Goal: Ask a question

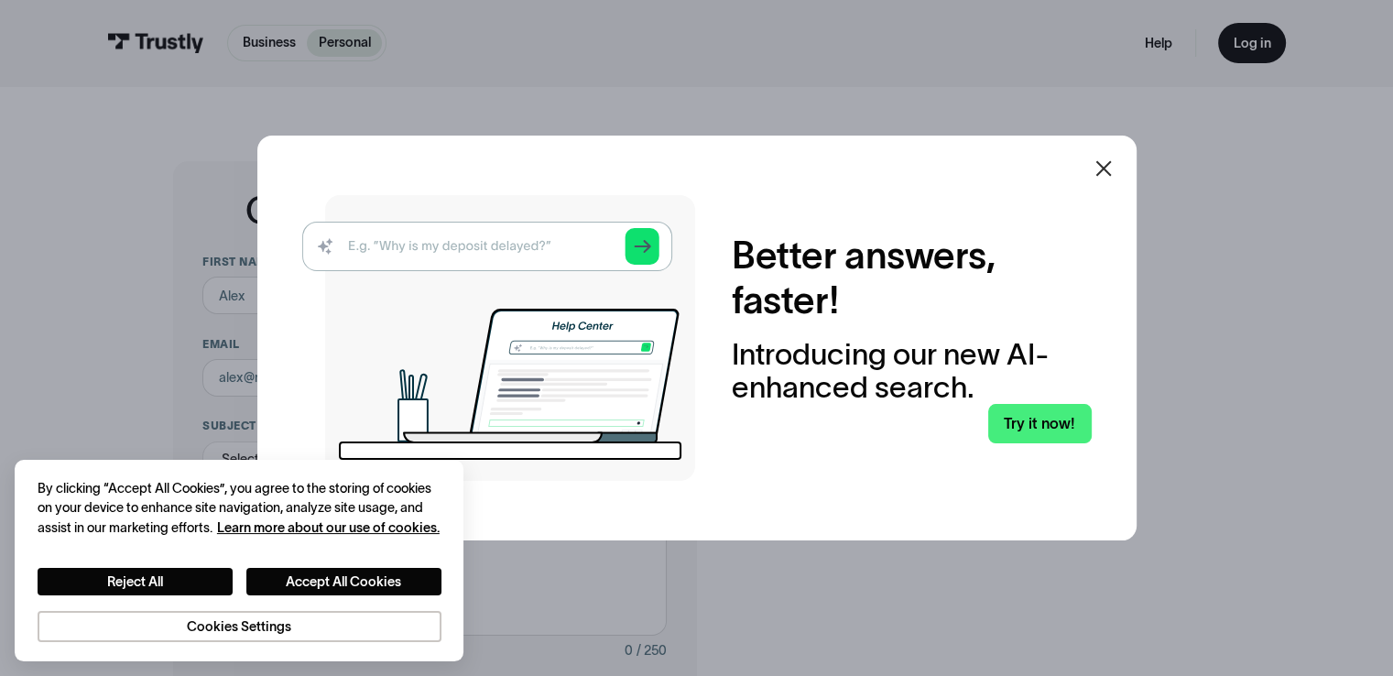
click at [1101, 164] on icon at bounding box center [1104, 169] width 22 height 22
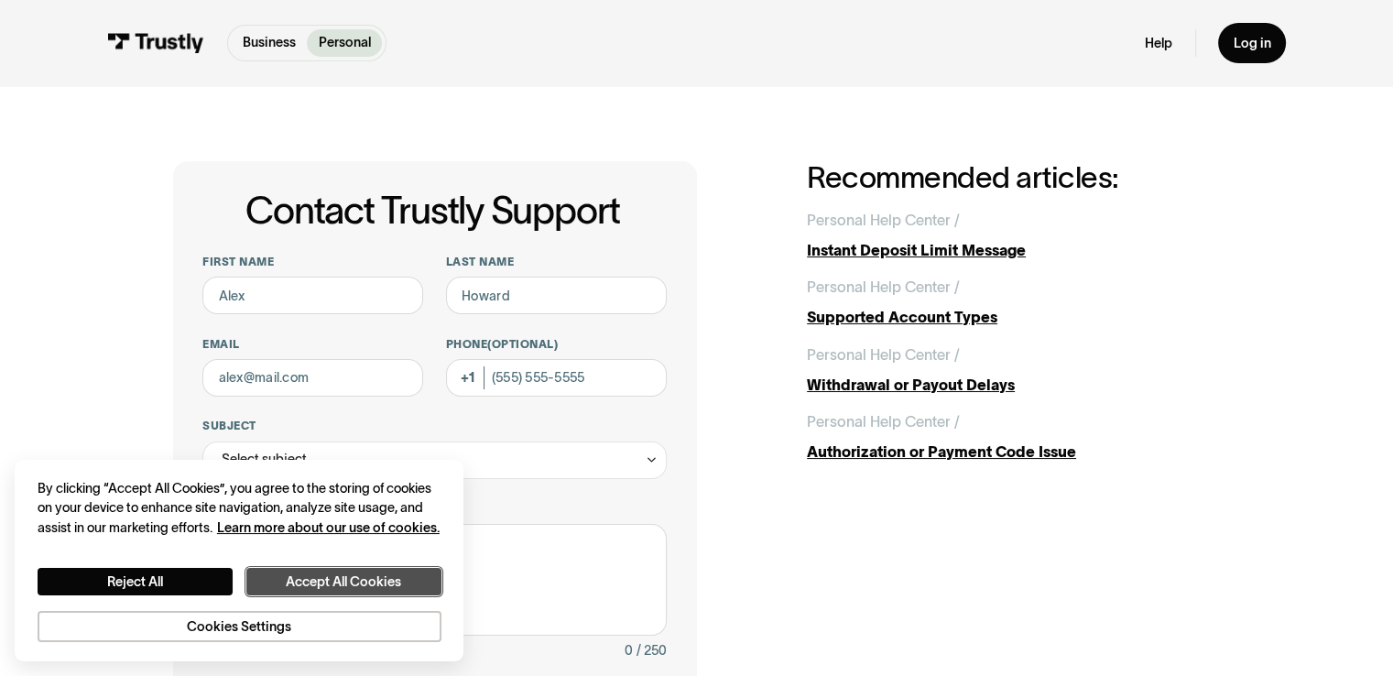
click at [330, 587] on button "Accept All Cookies" at bounding box center [343, 582] width 195 height 28
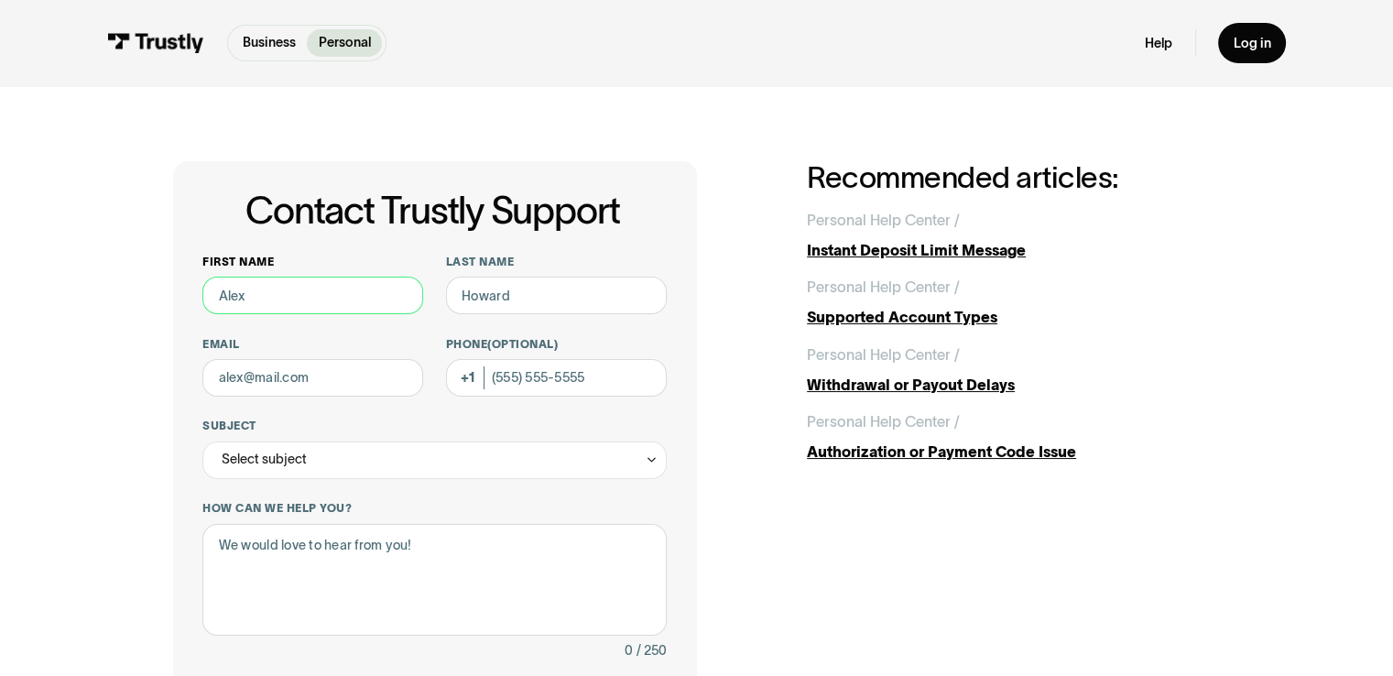
click at [304, 298] on input "First name" at bounding box center [312, 296] width 221 height 38
type input ":"
click at [316, 456] on div "Select subject" at bounding box center [434, 461] width 464 height 38
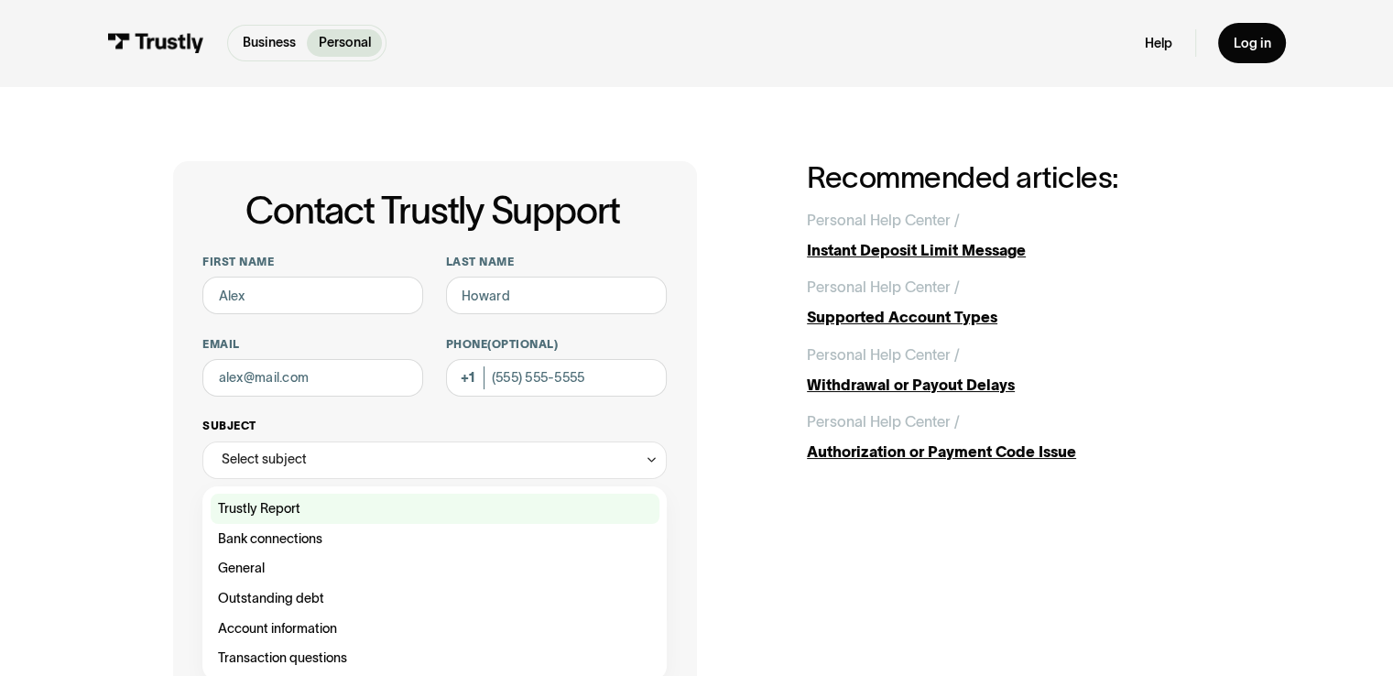
click at [318, 512] on div "Contact Trustly Support" at bounding box center [435, 509] width 449 height 30
type input "**********"
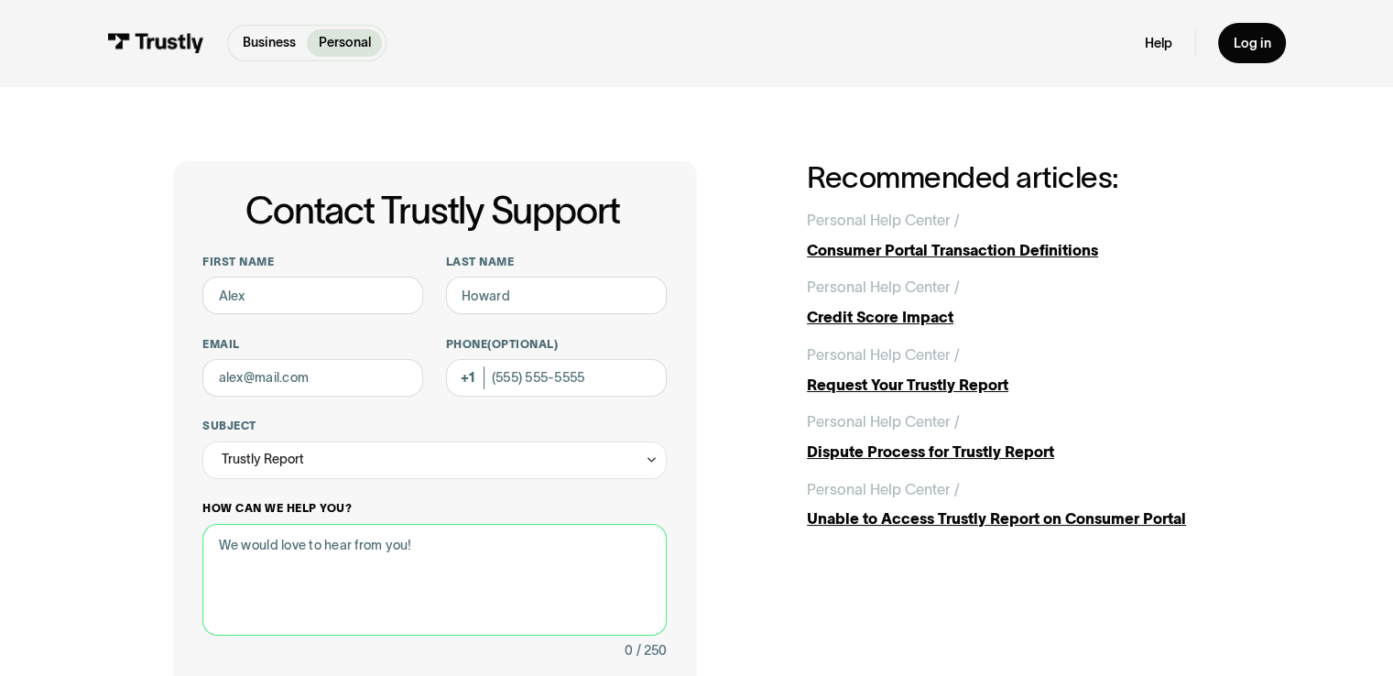
click at [316, 553] on textarea "How can we help you?" at bounding box center [434, 580] width 464 height 113
click at [316, 550] on textarea "How can we help you?" at bounding box center [434, 580] width 464 height 113
type textarea "I'd like to access"
click at [171, 38] on img at bounding box center [155, 43] width 97 height 20
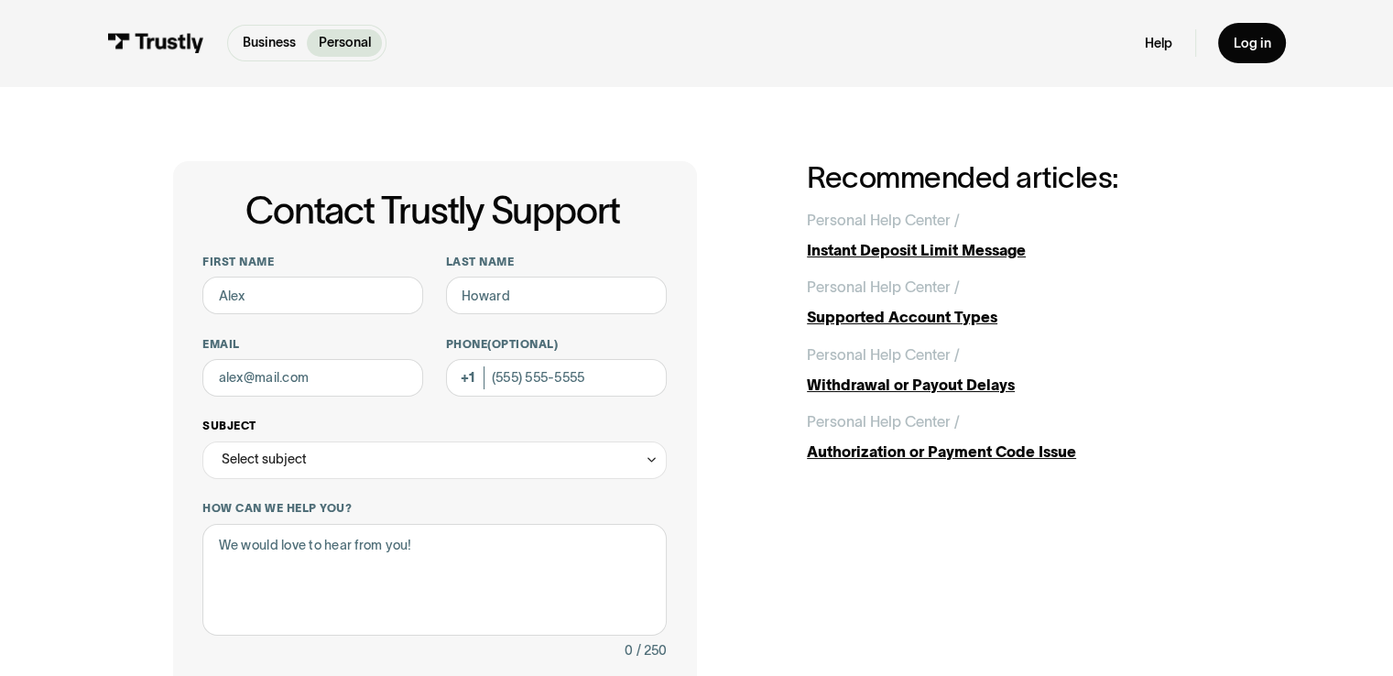
click at [605, 454] on div "Select subject" at bounding box center [434, 461] width 464 height 38
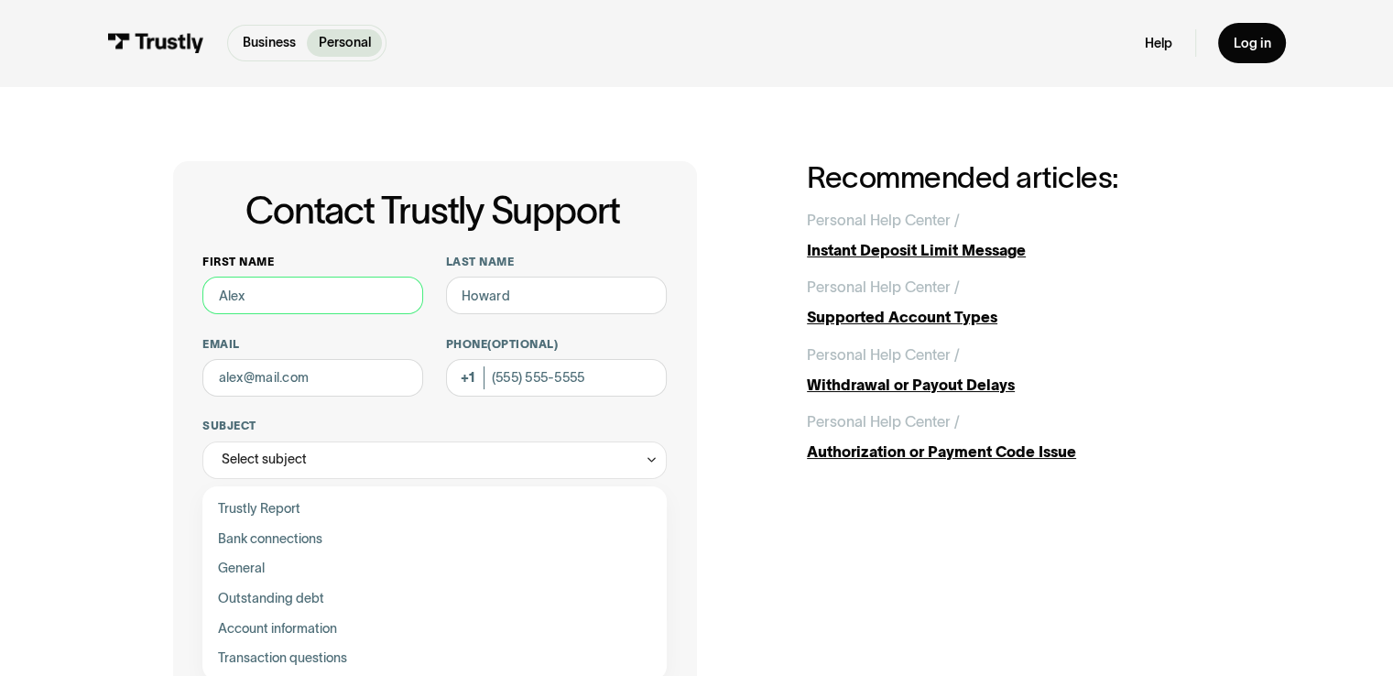
click at [372, 294] on input "First name" at bounding box center [312, 296] width 221 height 38
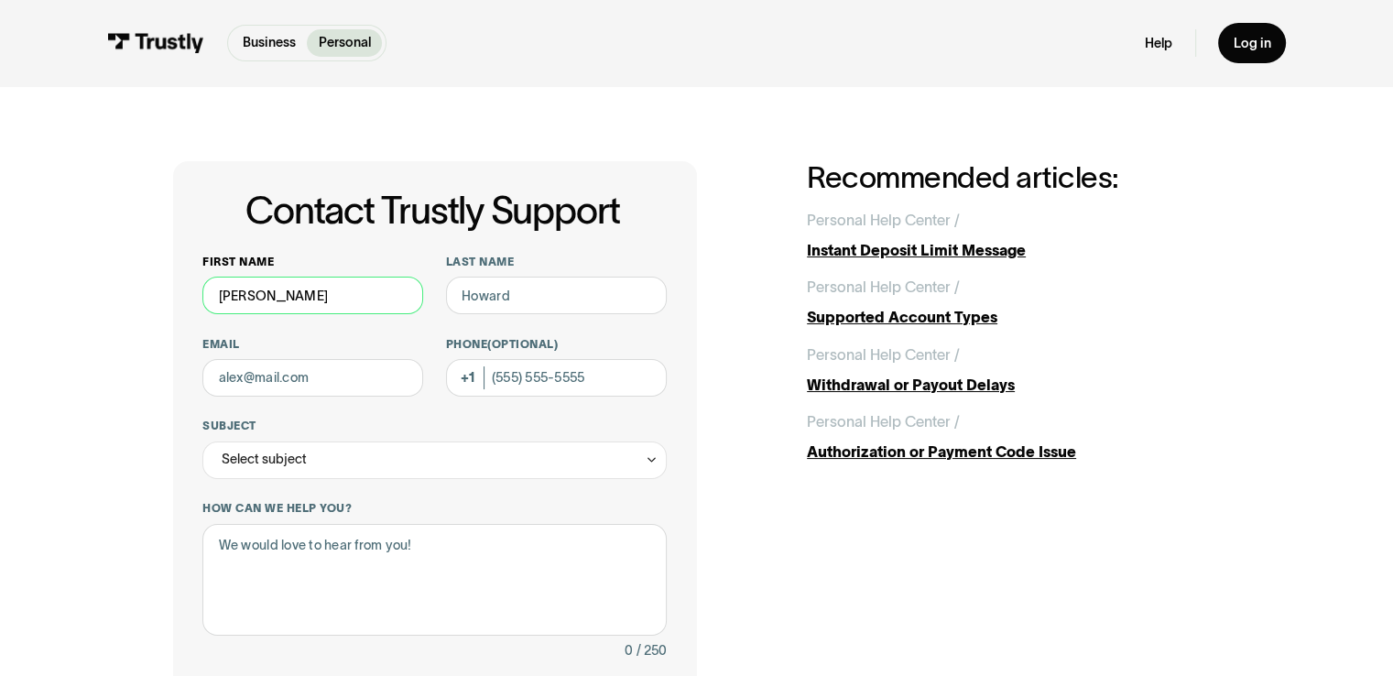
type input "Linda"
type input "Strom"
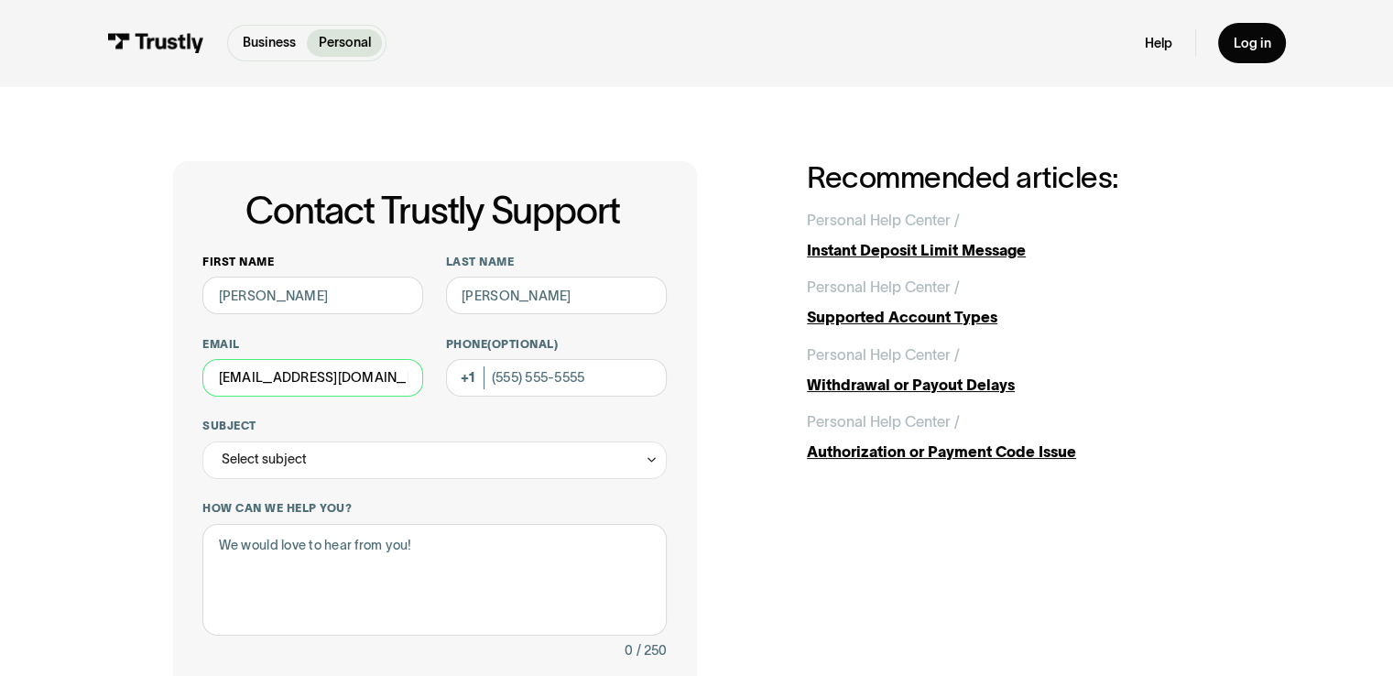
type input "lstrom@gmail.com"
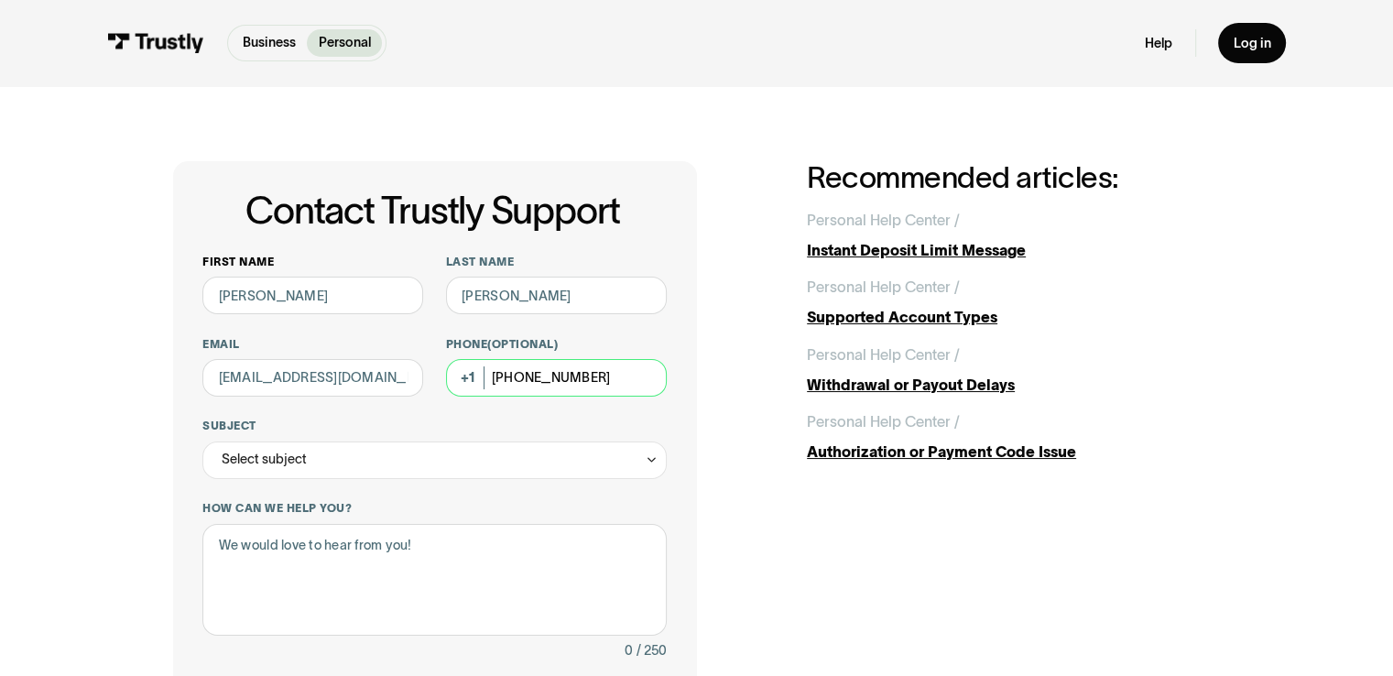
type input "(412) 334-4046"
click at [300, 460] on div "Select subject" at bounding box center [264, 459] width 85 height 23
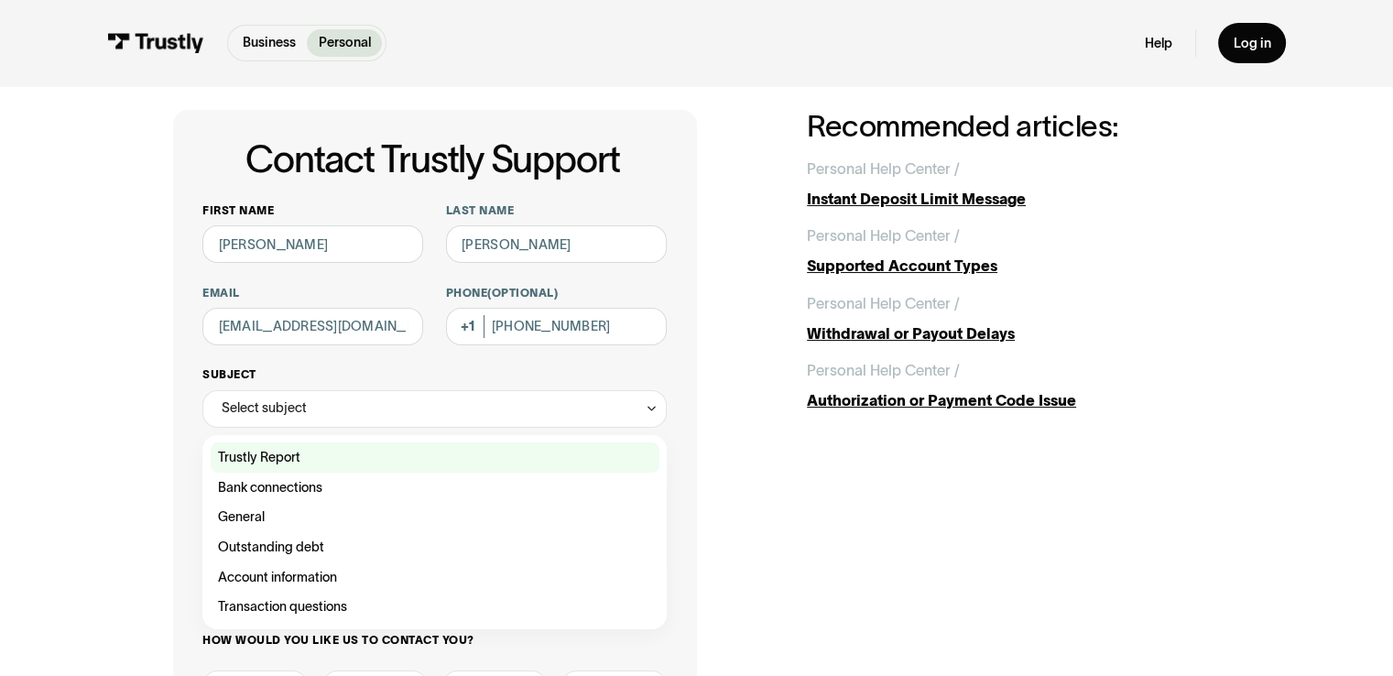
scroll to position [51, 0]
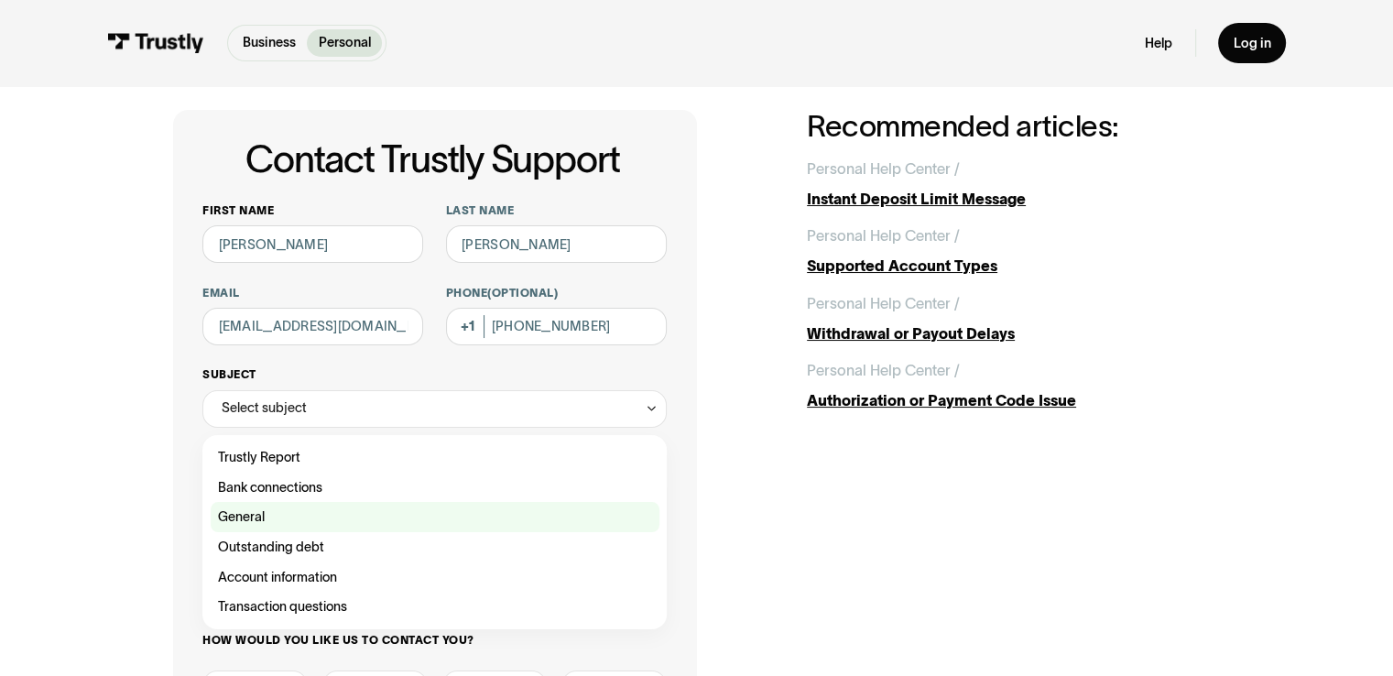
click at [305, 504] on label "General" at bounding box center [435, 517] width 449 height 30
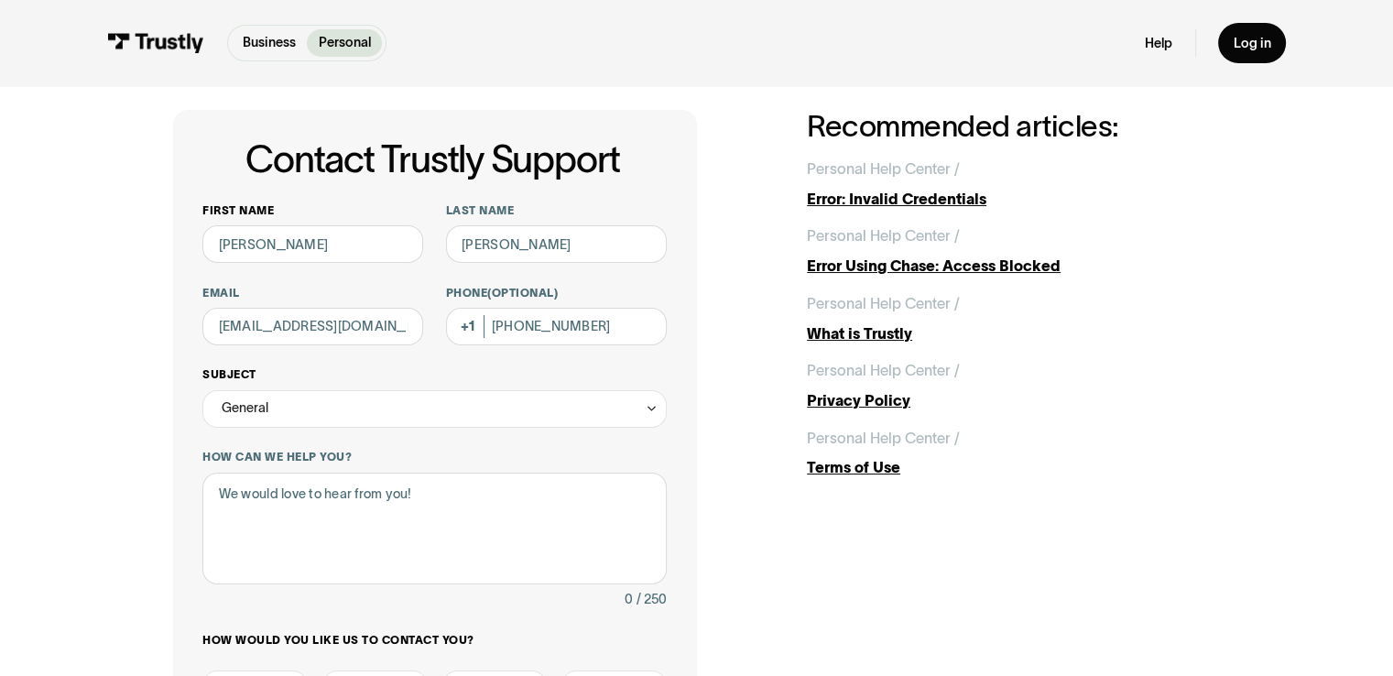
click at [286, 401] on div "General" at bounding box center [434, 409] width 464 height 38
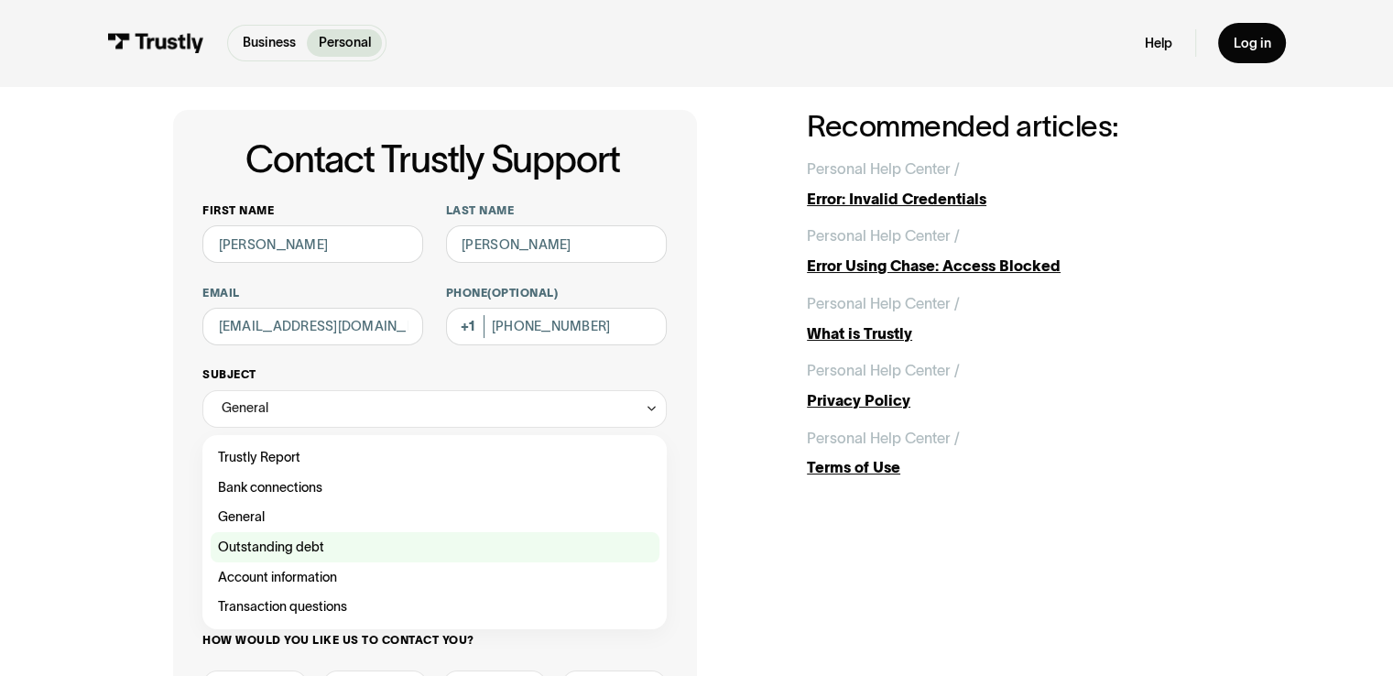
click at [300, 548] on div "Contact Trustly Support" at bounding box center [435, 547] width 449 height 30
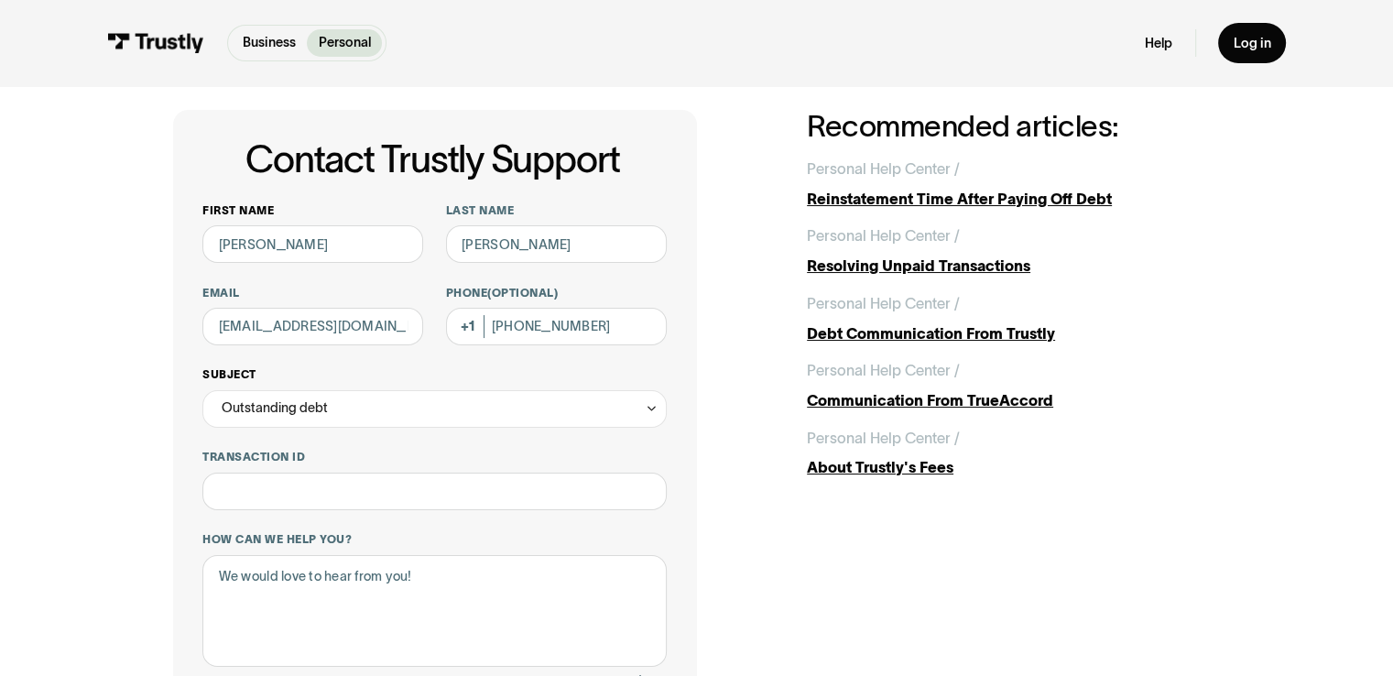
click at [321, 408] on div "Outstanding debt" at bounding box center [275, 408] width 106 height 23
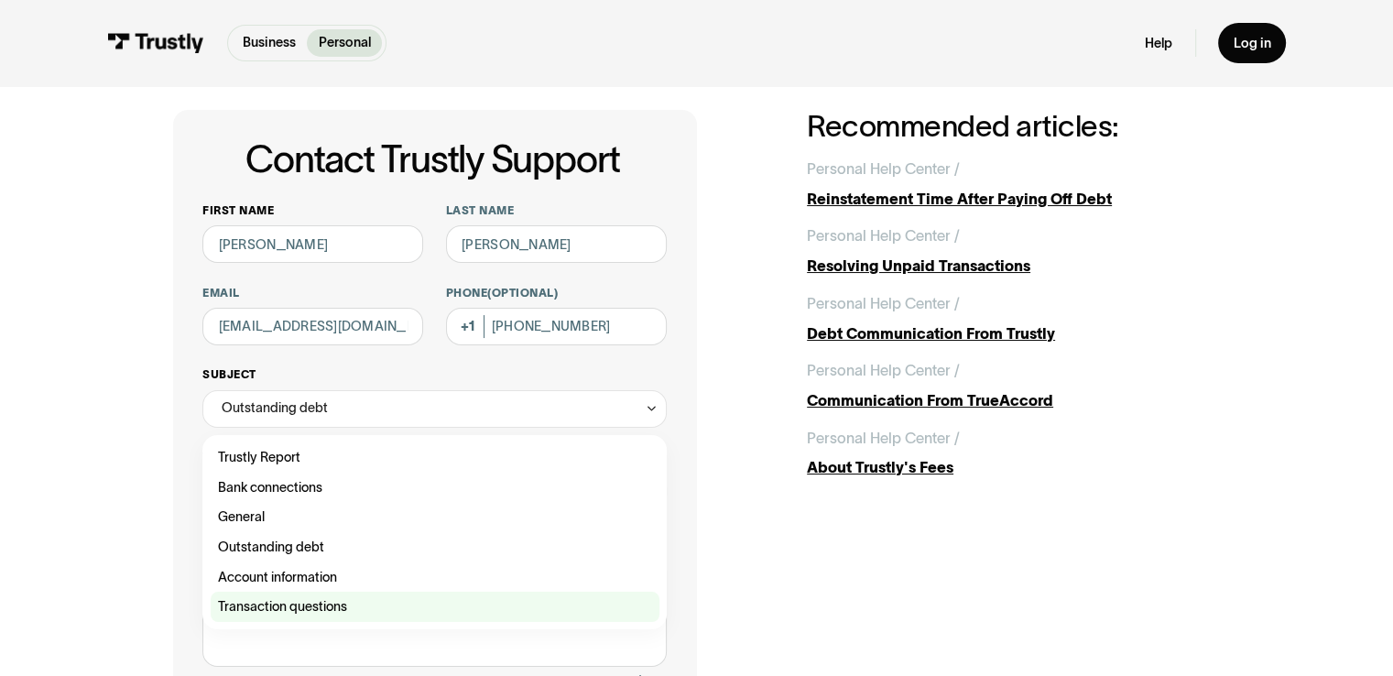
click at [312, 613] on div "Contact Trustly Support" at bounding box center [435, 607] width 449 height 30
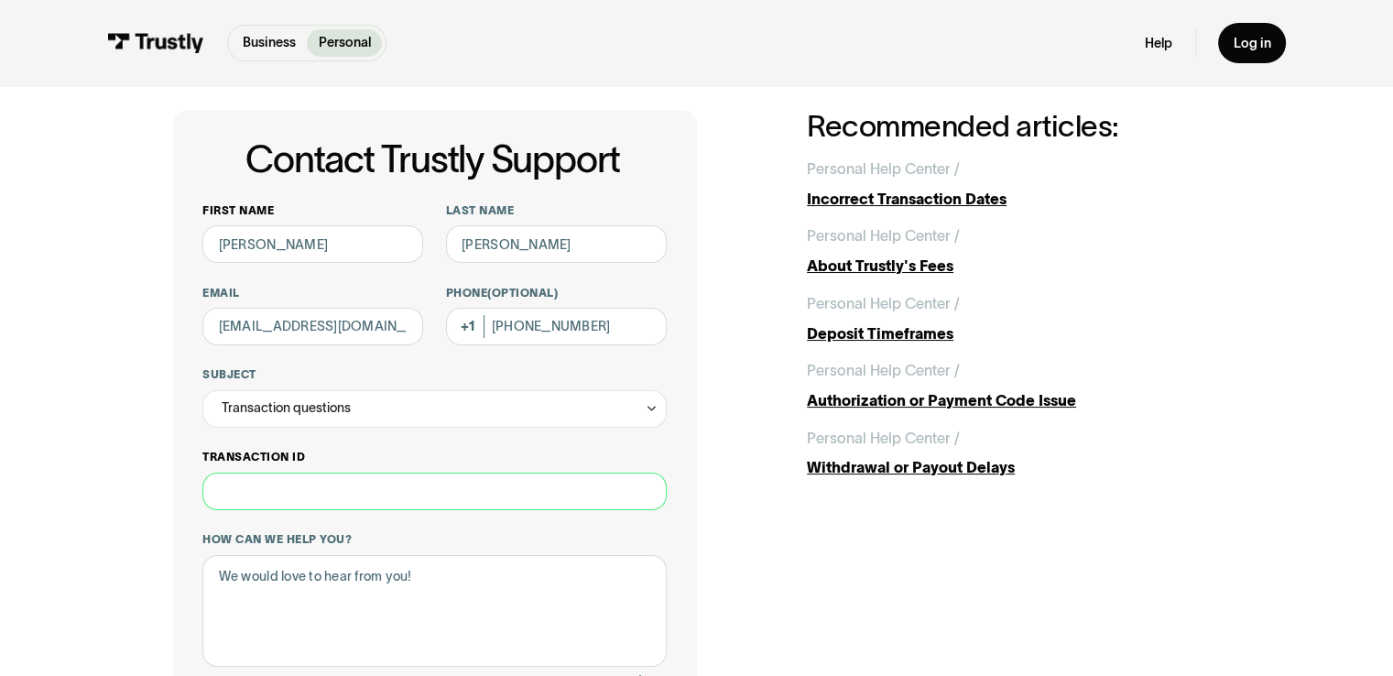
click at [321, 496] on input "Transaction ID" at bounding box center [434, 492] width 464 height 38
click at [333, 418] on div "Transaction questions" at bounding box center [286, 408] width 129 height 23
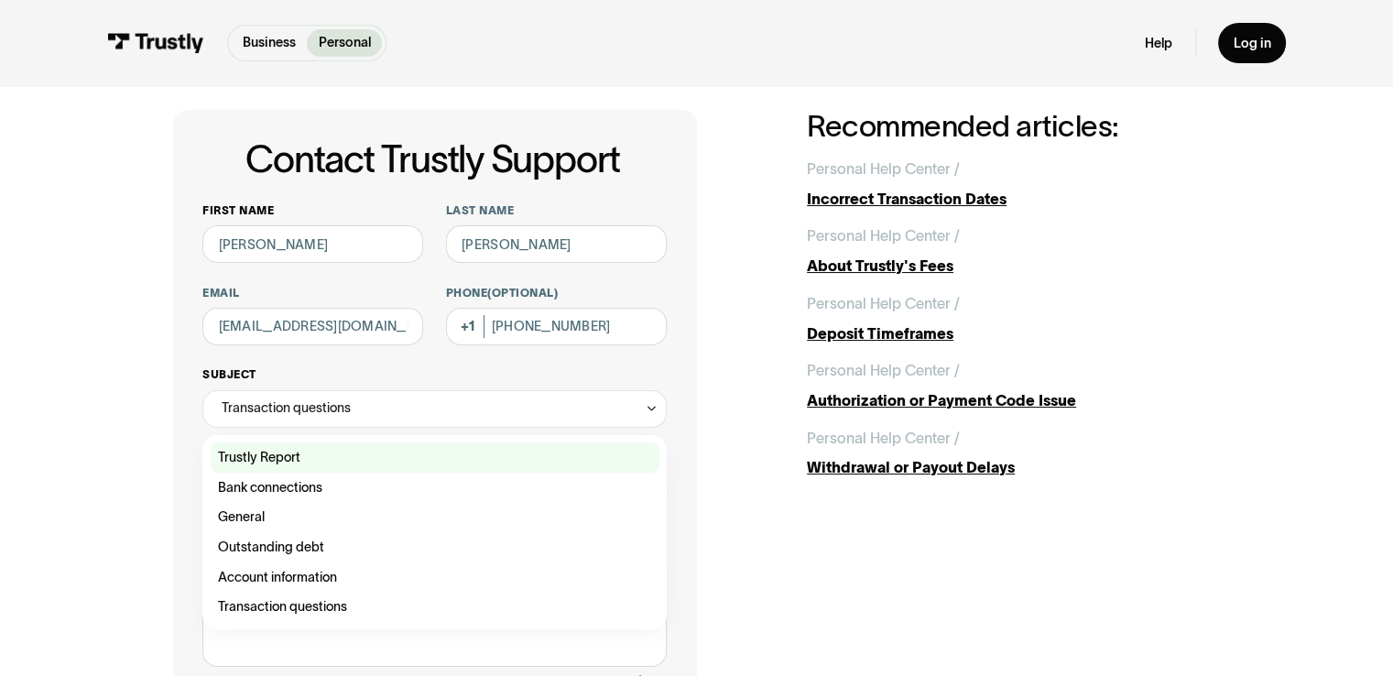
click at [339, 453] on div "Contact Trustly Support" at bounding box center [435, 457] width 449 height 30
type input "**********"
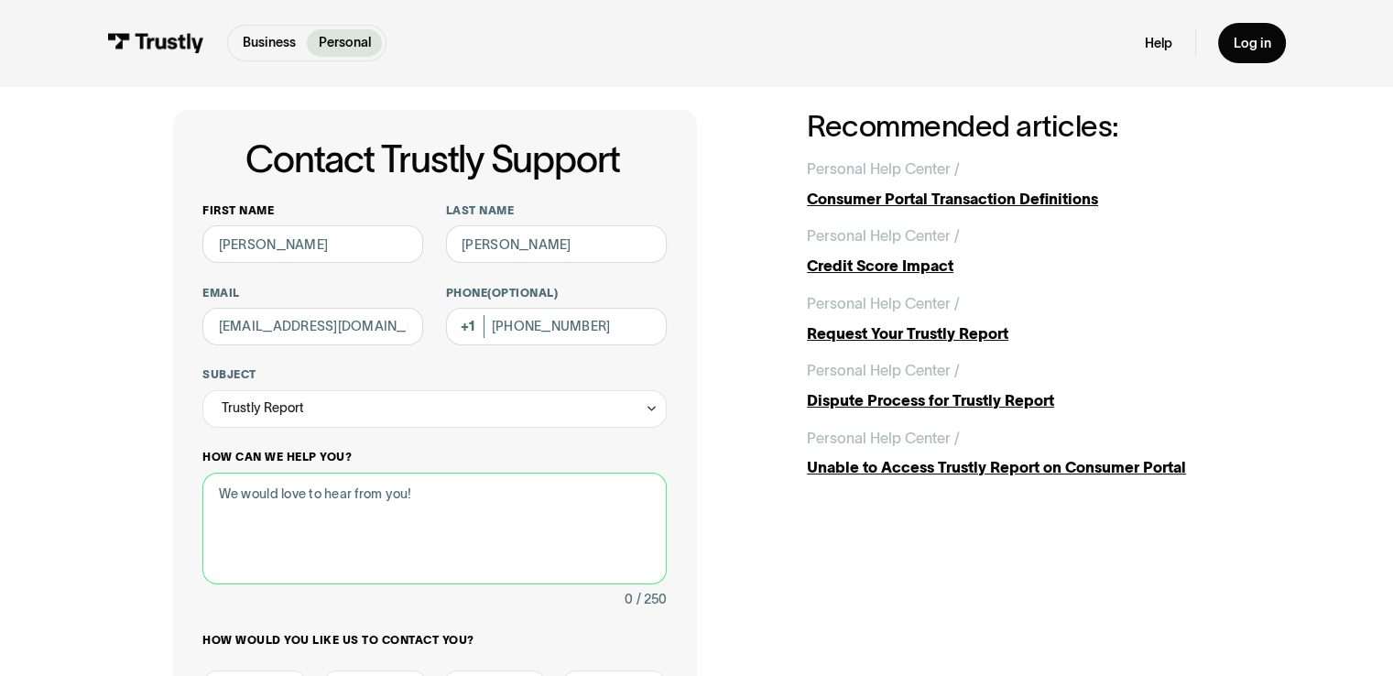
click at [338, 494] on textarea "How can we help you?" at bounding box center [434, 529] width 464 height 113
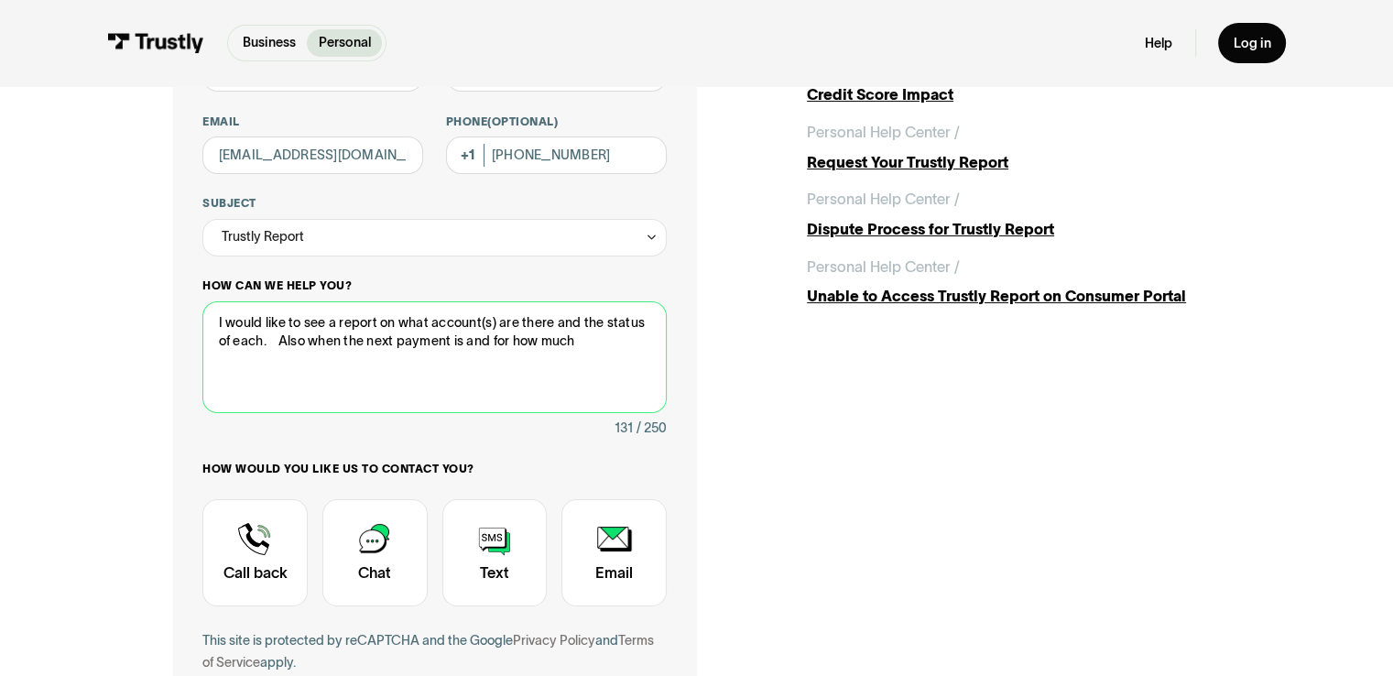
scroll to position [222, 0]
type textarea "I would like to see a report on what account(s) are there and the status of eac…"
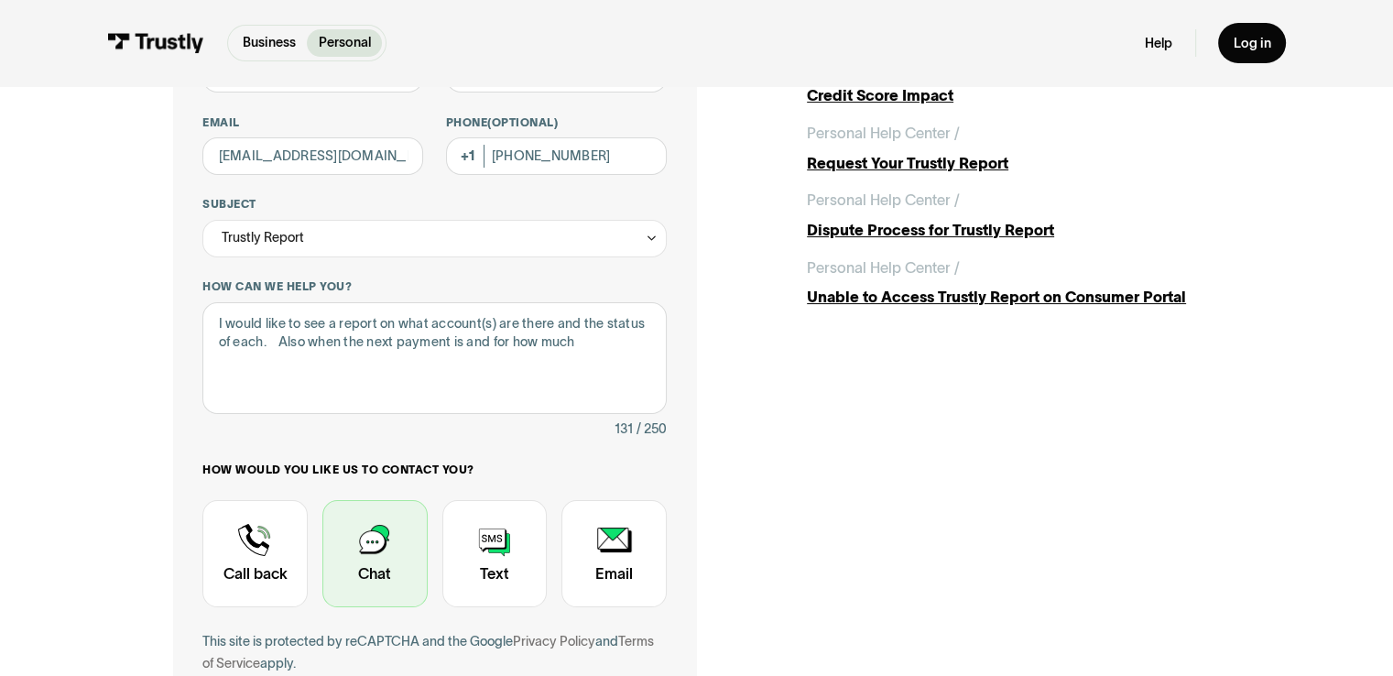
click at [374, 536] on div "Contact Trustly Support" at bounding box center [374, 554] width 105 height 108
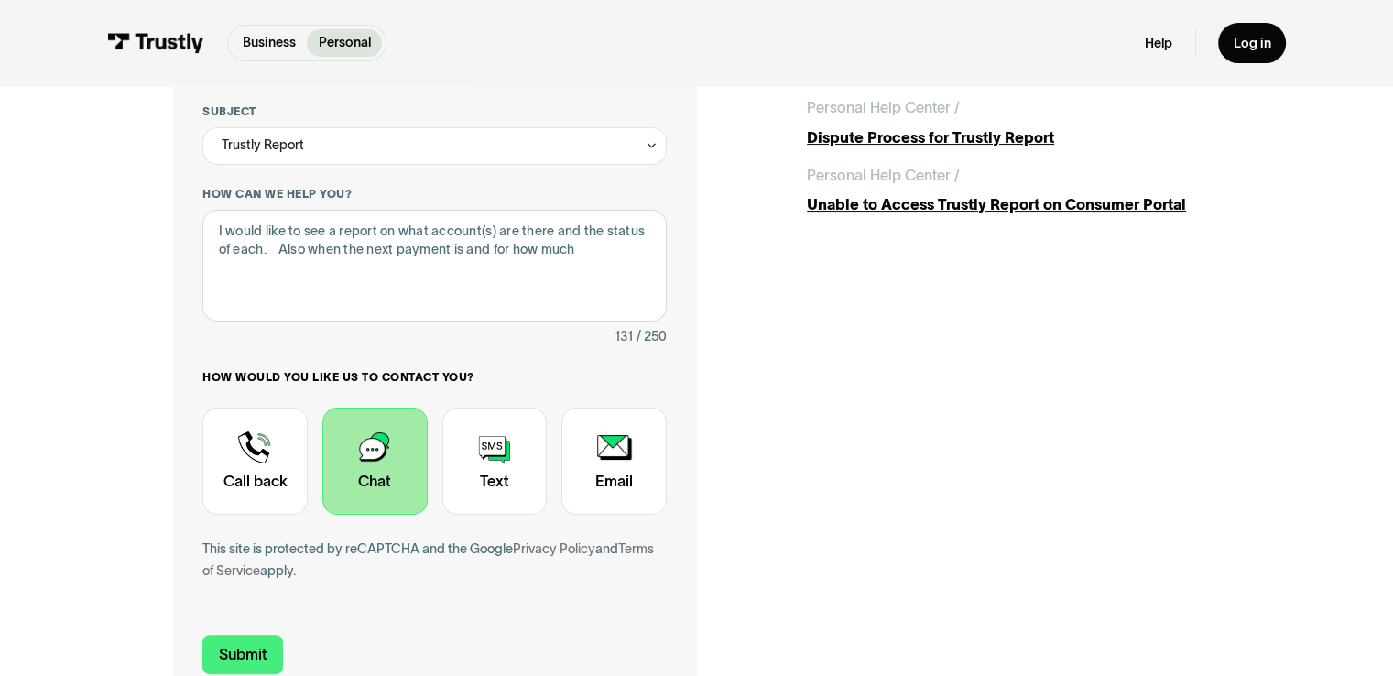
scroll to position [370, 0]
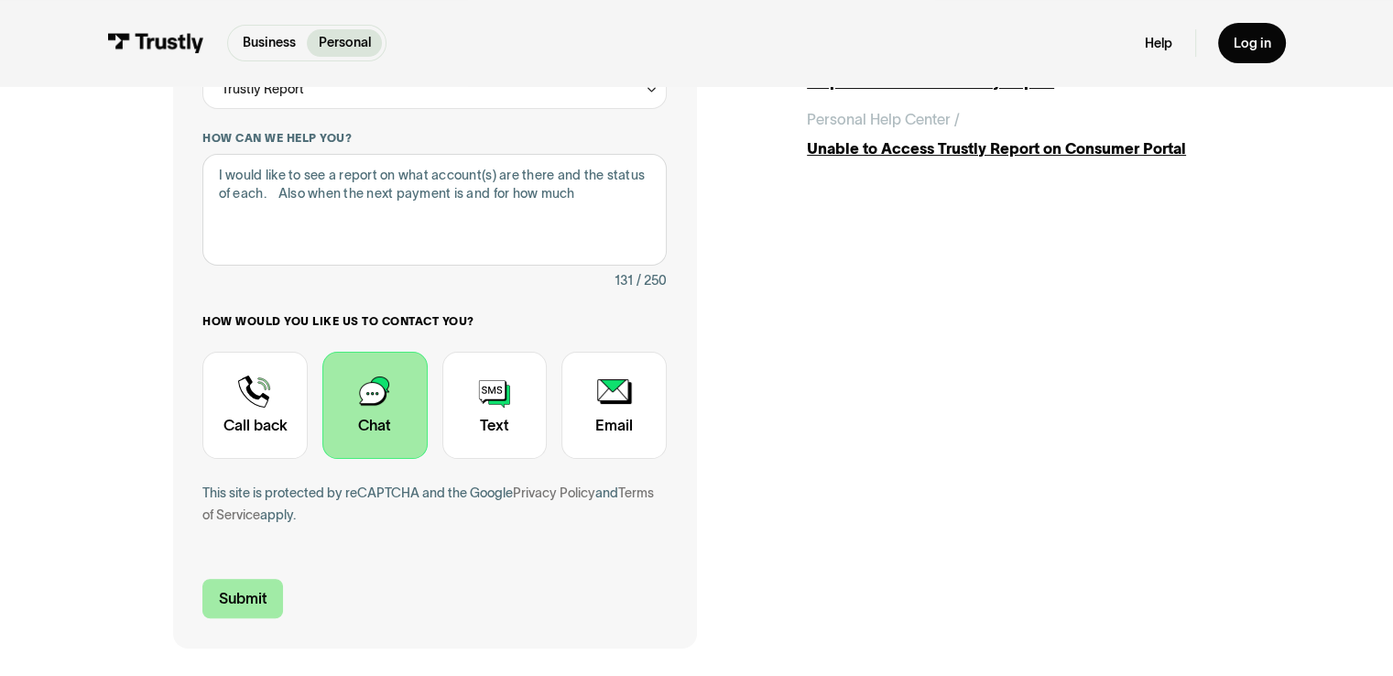
click at [264, 602] on input "Submit" at bounding box center [242, 598] width 81 height 39
type input "+14123344046"
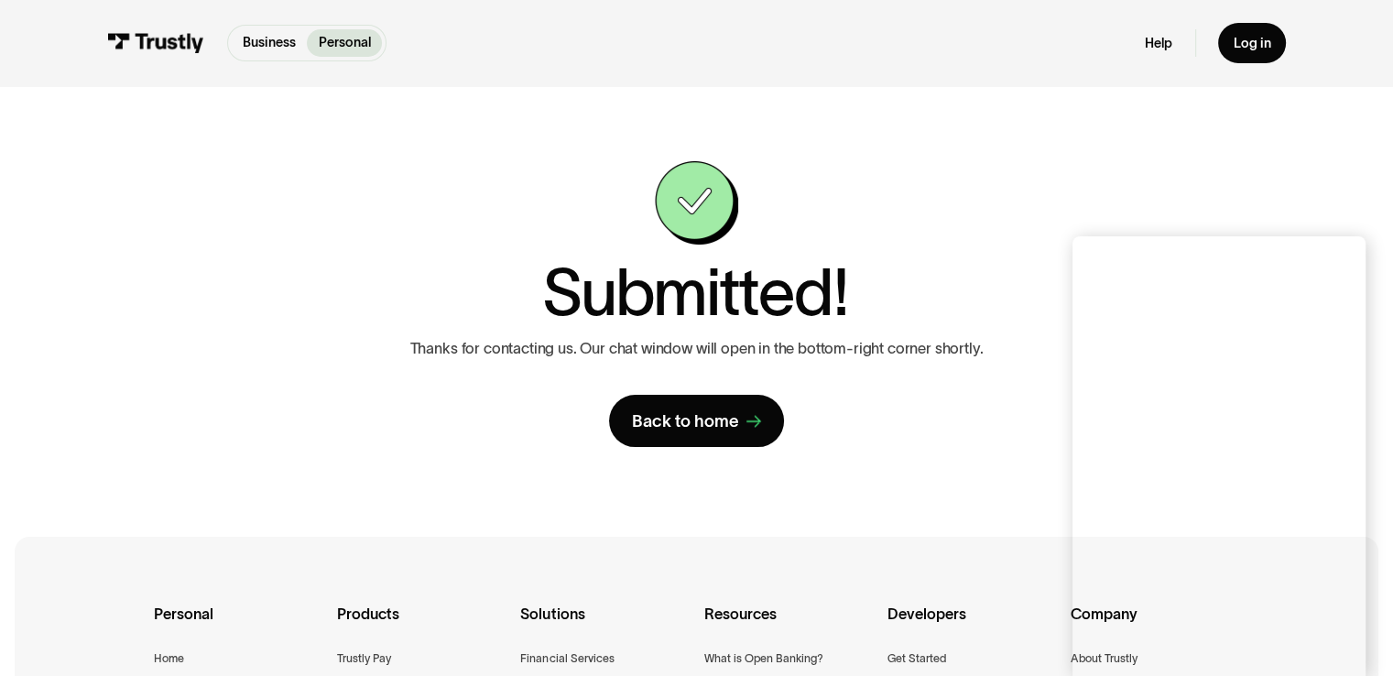
drag, startPoint x: 511, startPoint y: 497, endPoint x: 551, endPoint y: 485, distance: 41.4
click at [551, 485] on div "**********" at bounding box center [697, 304] width 1318 height 436
drag, startPoint x: 554, startPoint y: 485, endPoint x: 586, endPoint y: 478, distance: 32.7
click at [586, 478] on div "**********" at bounding box center [697, 304] width 1318 height 436
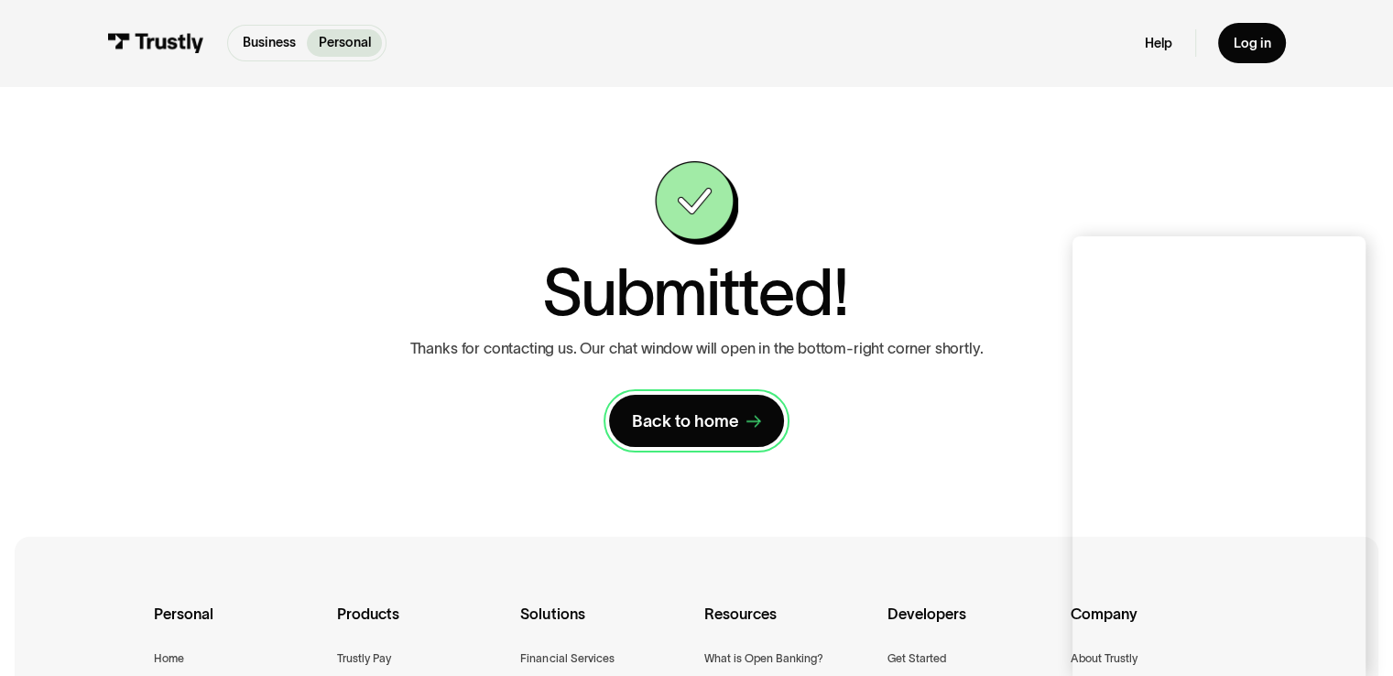
click at [672, 422] on div "Back to home" at bounding box center [685, 421] width 107 height 22
click at [709, 425] on div "Back to home" at bounding box center [685, 421] width 107 height 22
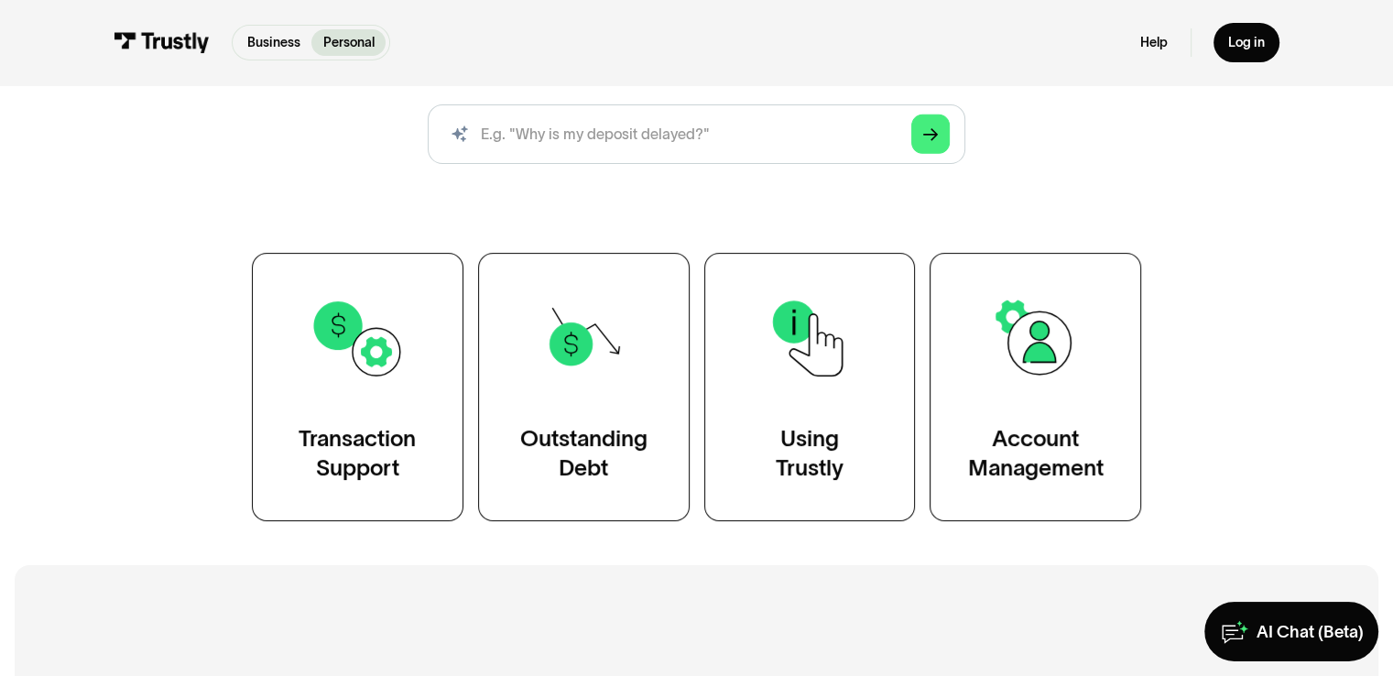
scroll to position [263, 0]
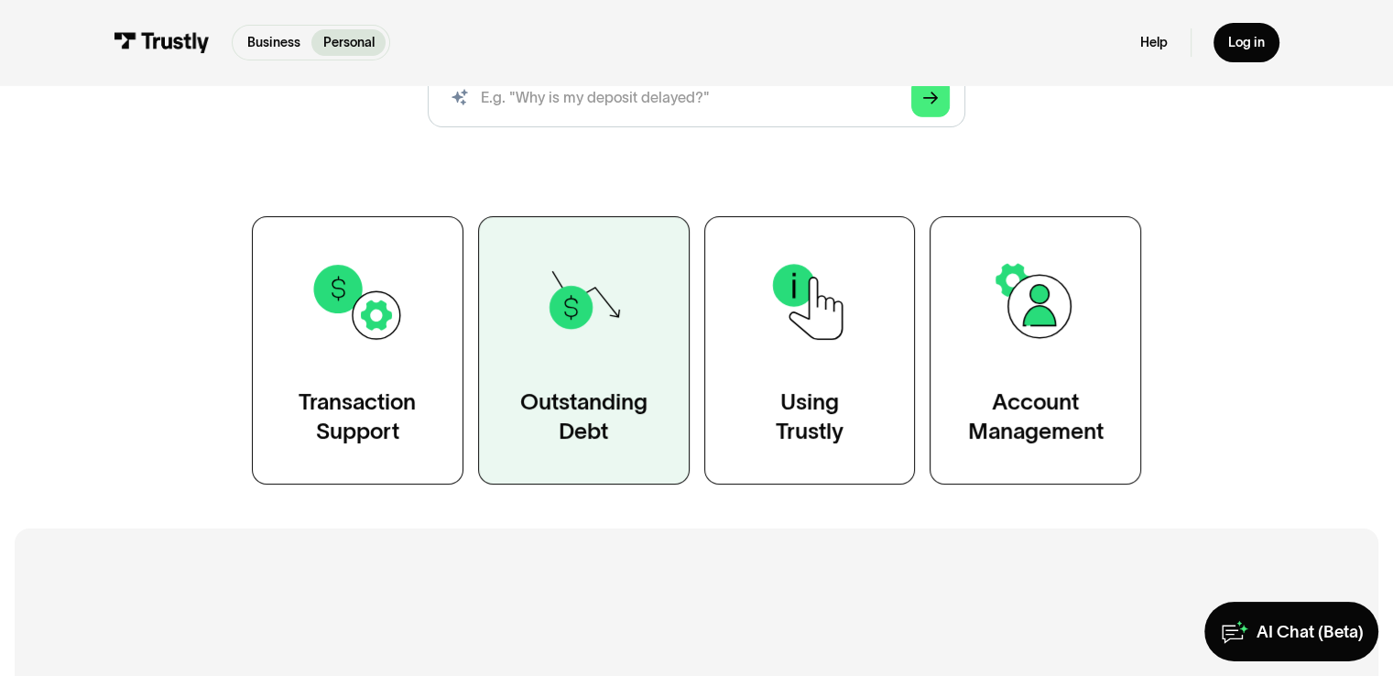
click at [520, 349] on link "Outstanding Debt" at bounding box center [584, 350] width 212 height 268
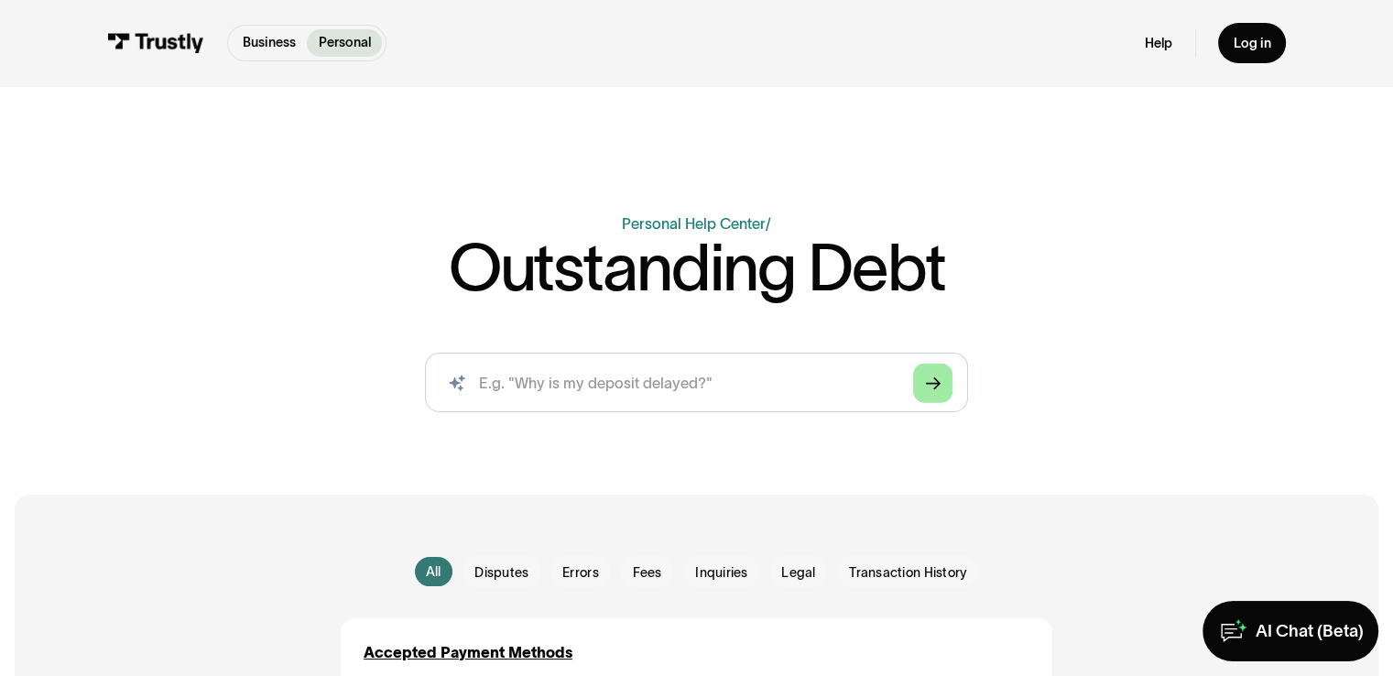
click at [934, 382] on icon "Arrow Right" at bounding box center [933, 384] width 15 height 16
click at [858, 383] on input "search" at bounding box center [696, 383] width 542 height 60
drag, startPoint x: 700, startPoint y: 377, endPoint x: 675, endPoint y: 382, distance: 25.2
click at [675, 382] on input "search" at bounding box center [696, 383] width 542 height 60
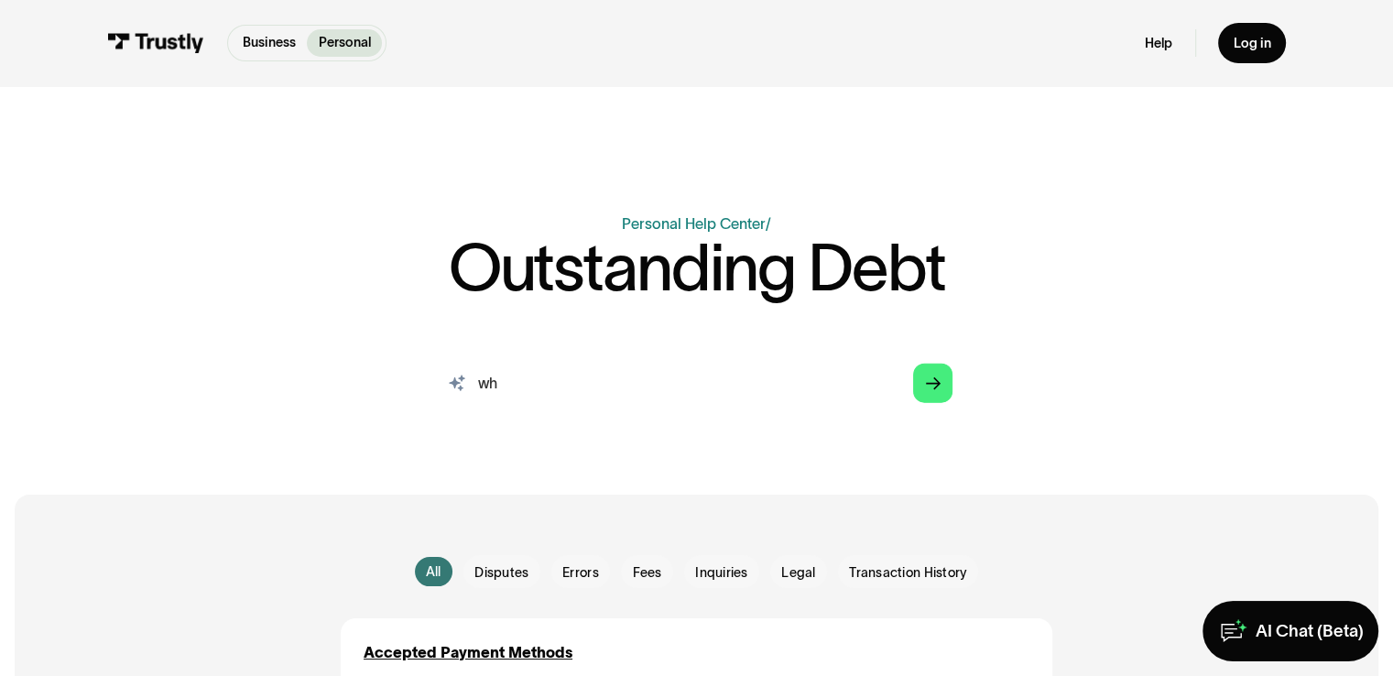
type input "w"
type input "What is the status of my account and what are my monthly payments"
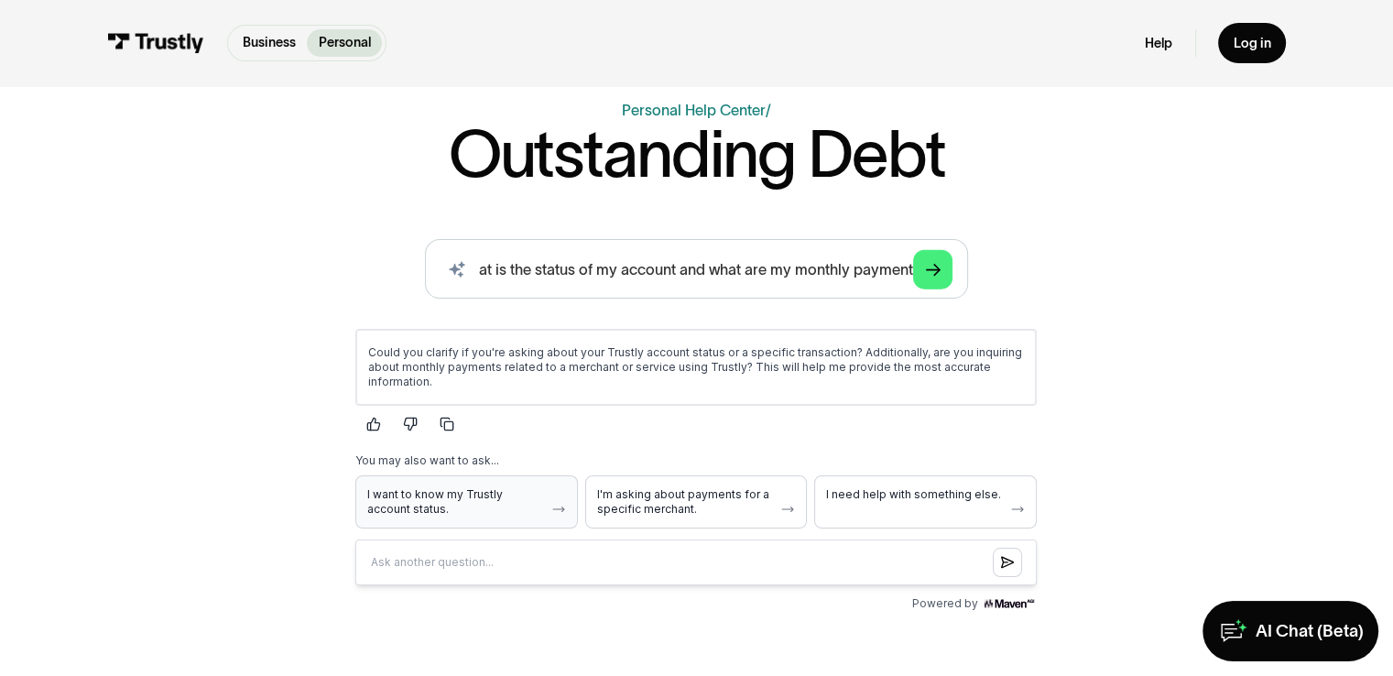
scroll to position [0, 0]
click at [497, 498] on span "I want to know my Trustly account status." at bounding box center [455, 500] width 177 height 29
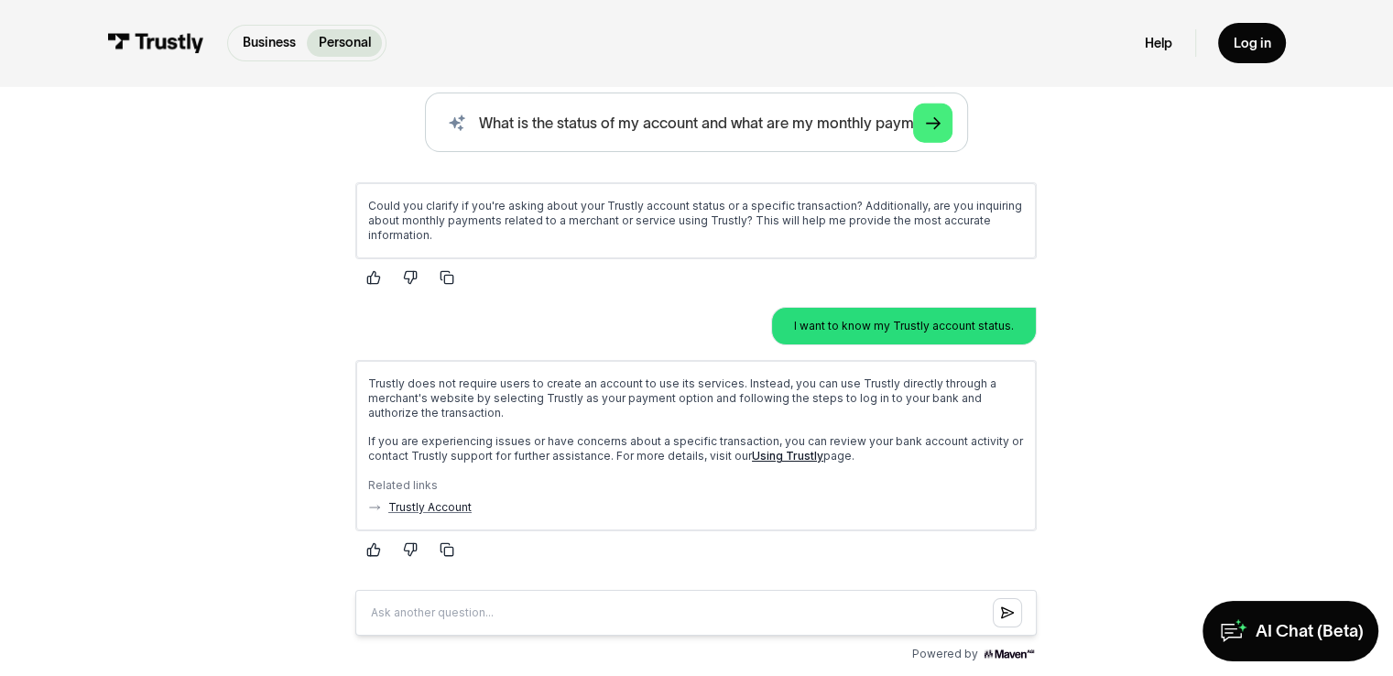
scroll to position [262, 0]
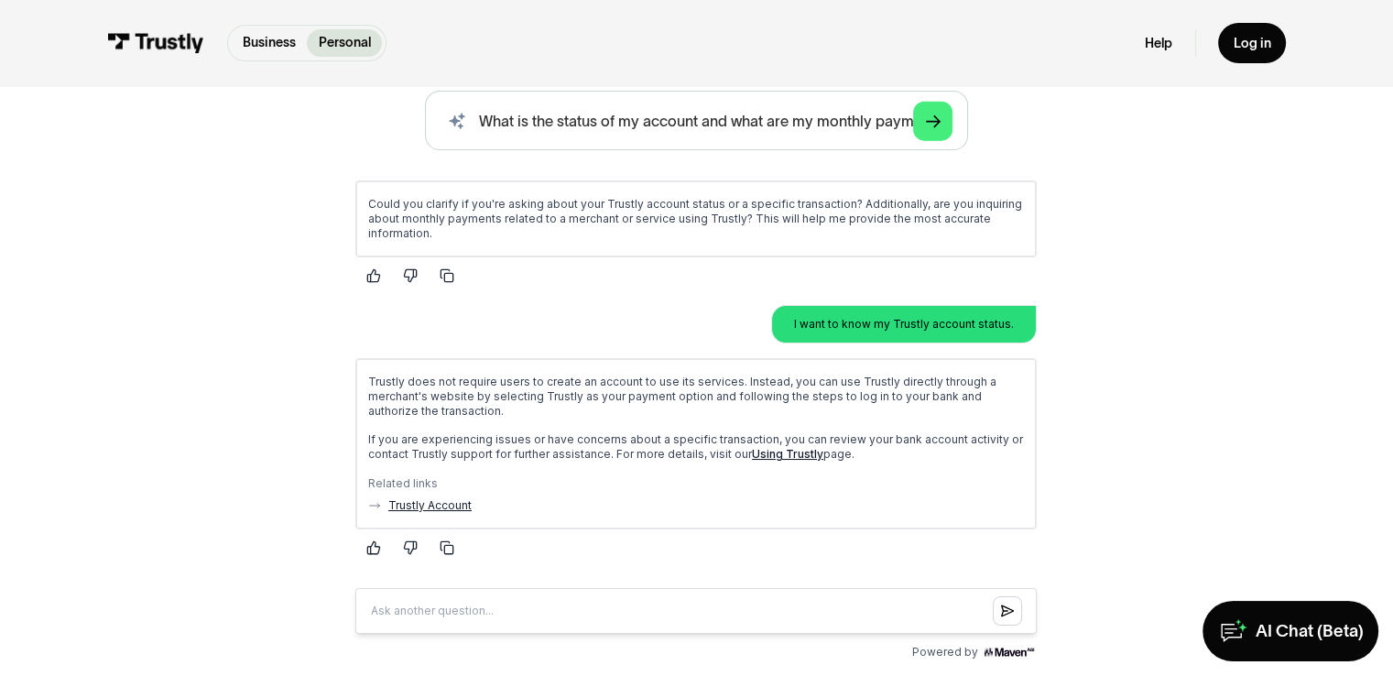
click at [452, 502] on link "Trustly Account" at bounding box center [429, 504] width 83 height 15
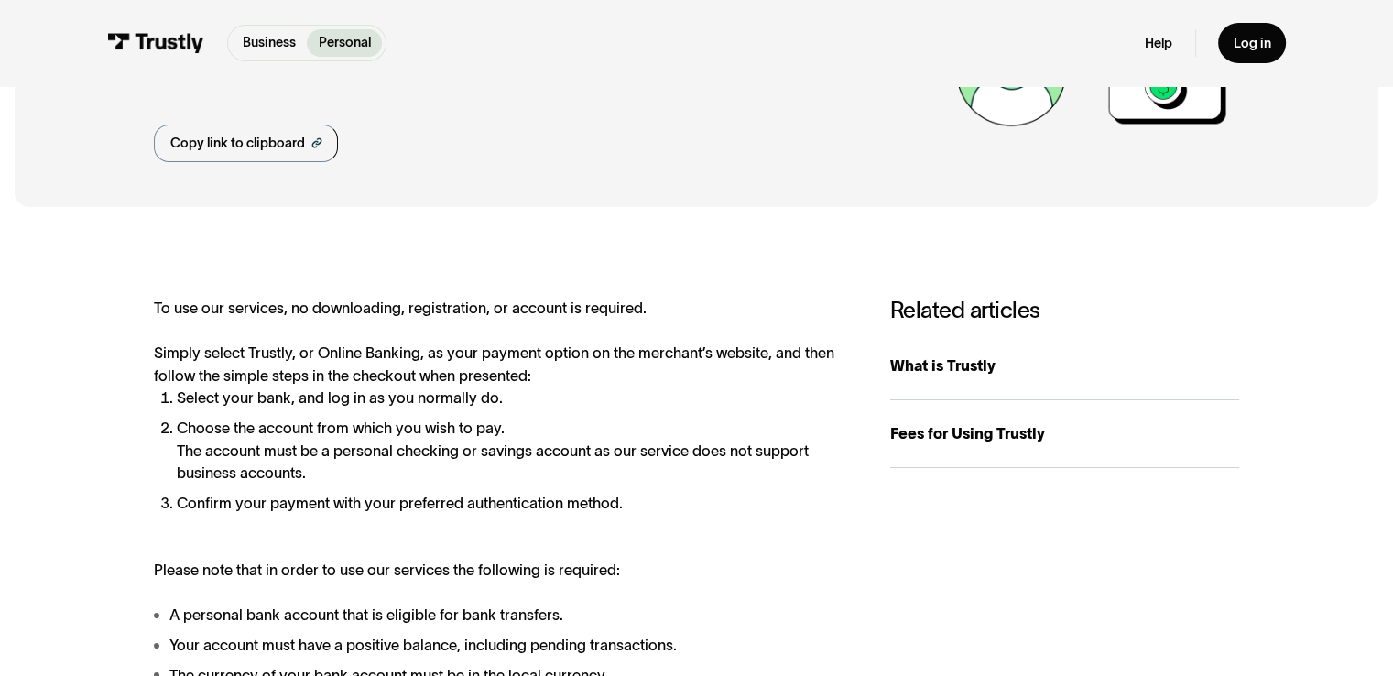
scroll to position [147, 0]
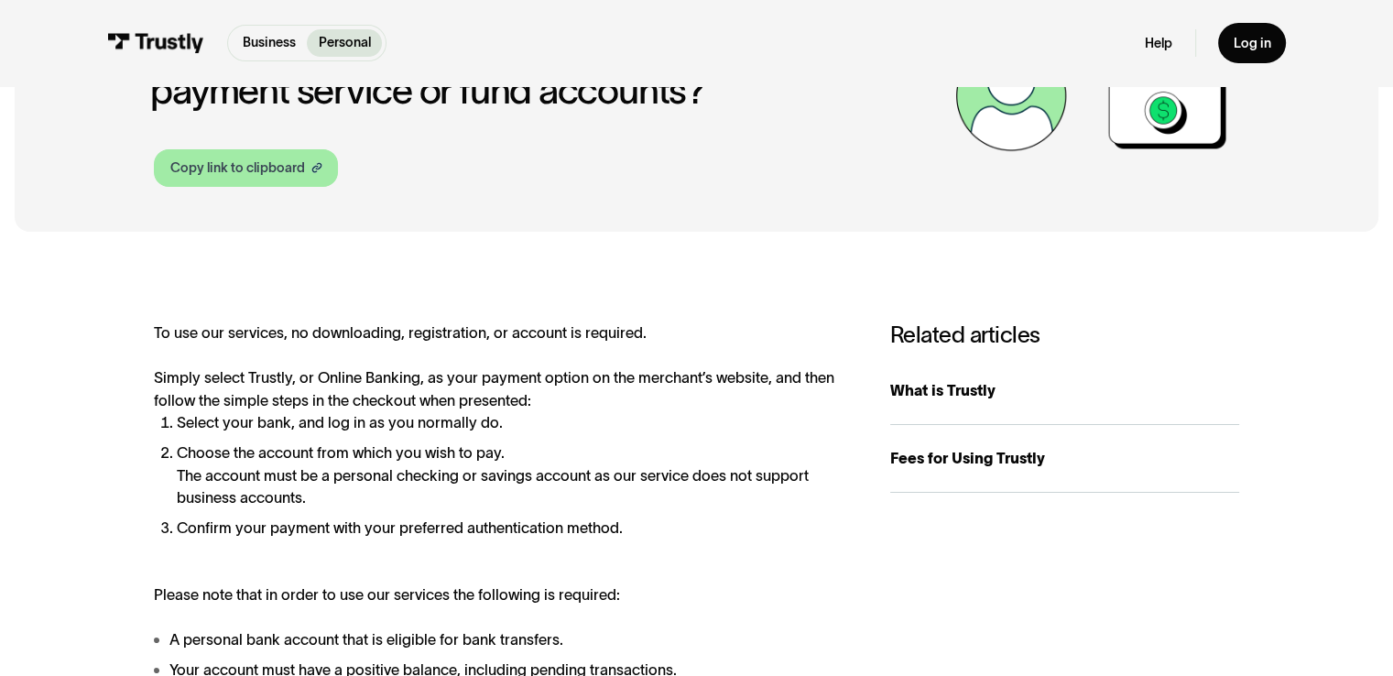
click at [208, 169] on div "Copy link to clipboard" at bounding box center [237, 167] width 135 height 19
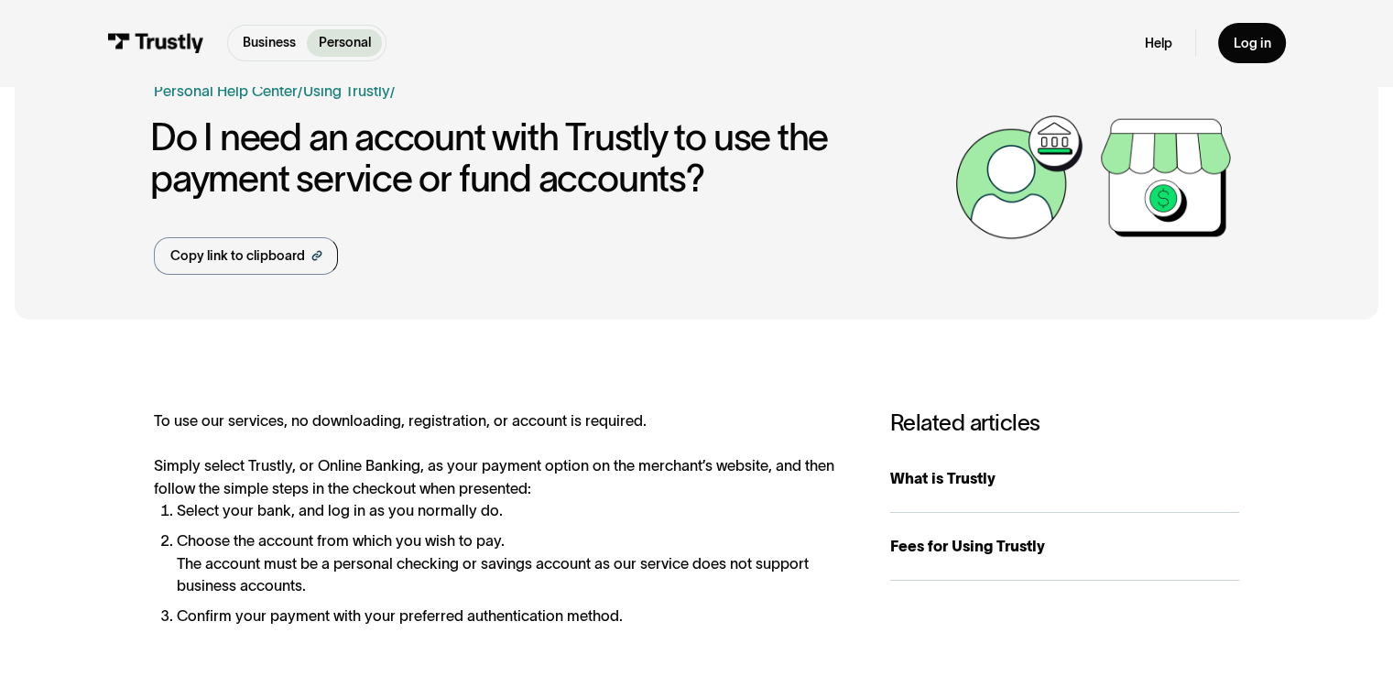
scroll to position [0, 0]
